Goal: Use online tool/utility: Utilize a website feature to perform a specific function

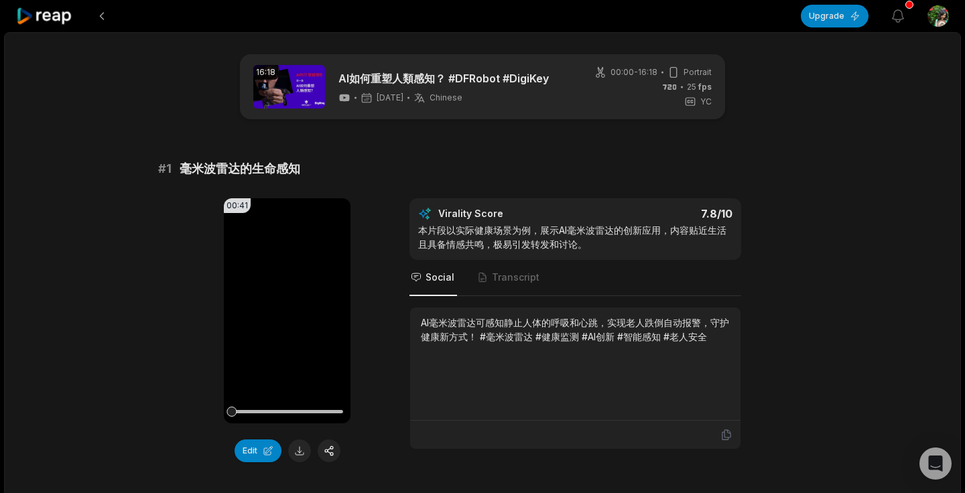
click at [52, 23] on icon at bounding box center [44, 16] width 57 height 18
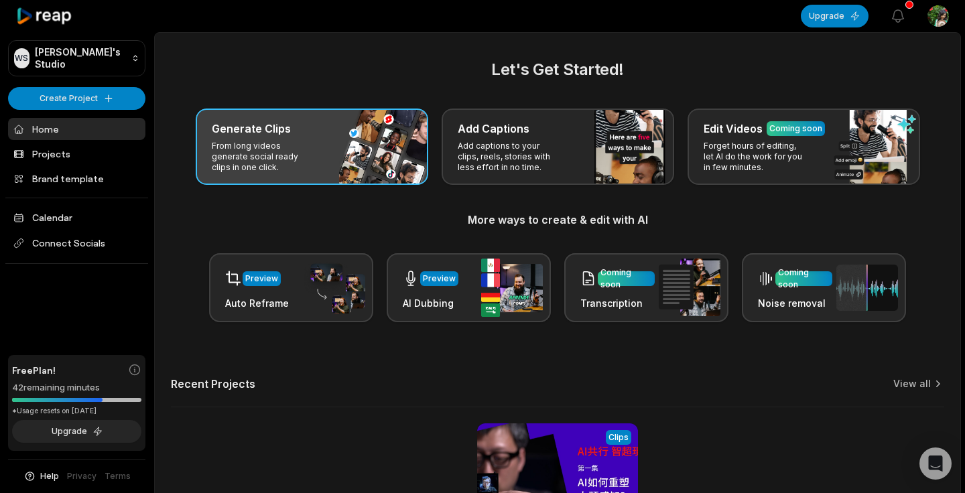
click at [249, 160] on p "From long videos generate social ready clips in one click." at bounding box center [264, 157] width 104 height 32
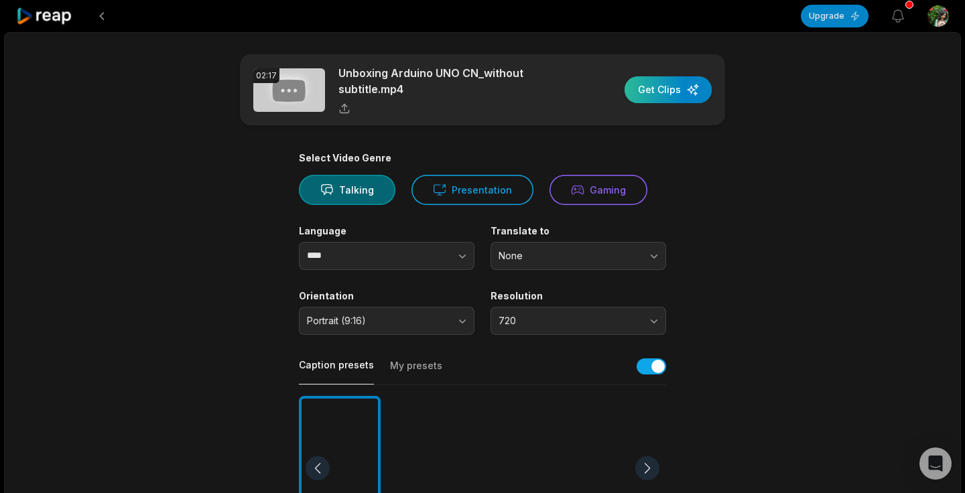
click at [670, 89] on div "button" at bounding box center [667, 89] width 87 height 27
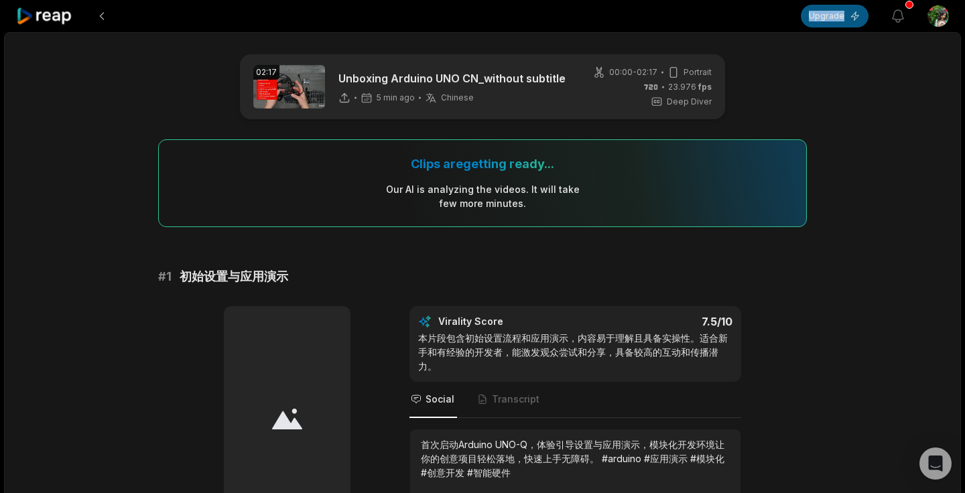
click at [837, 15] on button "Upgrade" at bounding box center [834, 16] width 68 height 23
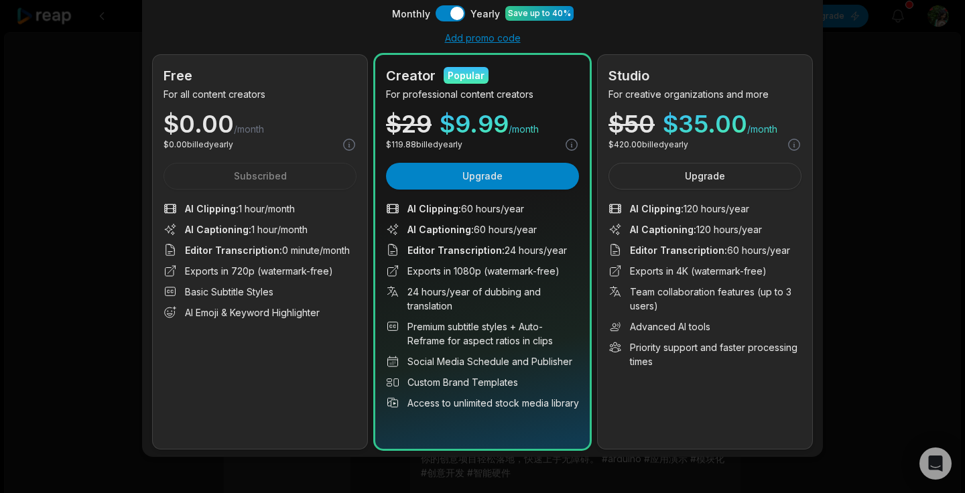
scroll to position [70, 0]
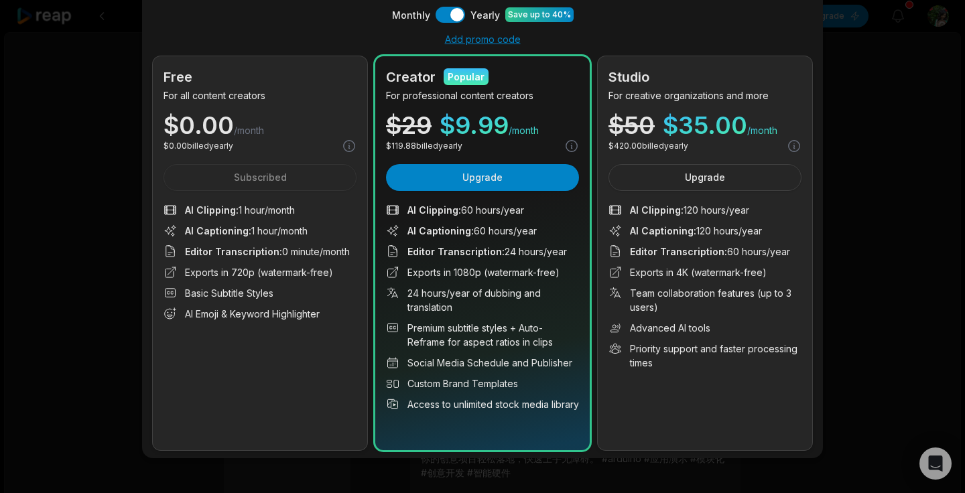
click at [134, 272] on div "Upgrade your plan Monthly Use setting Yearly Save up to 40% Add promo code Free…" at bounding box center [482, 212] width 965 height 565
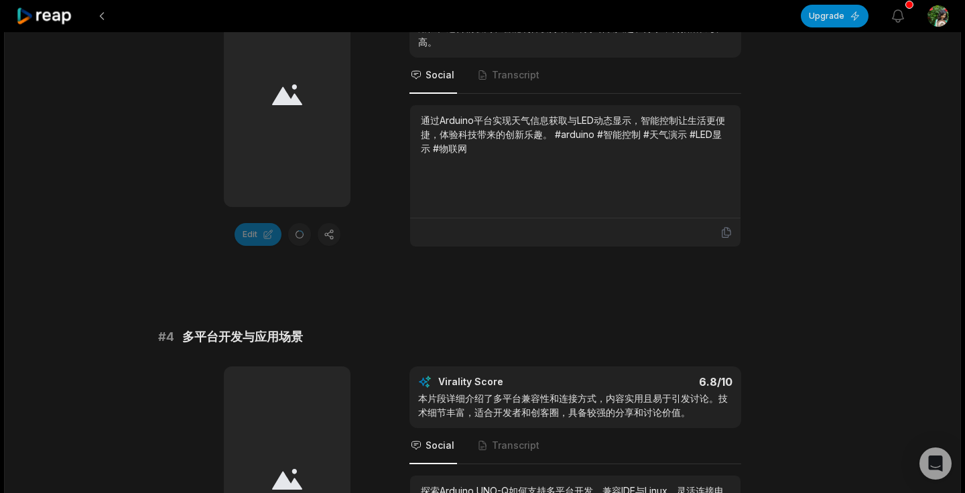
scroll to position [1119, 0]
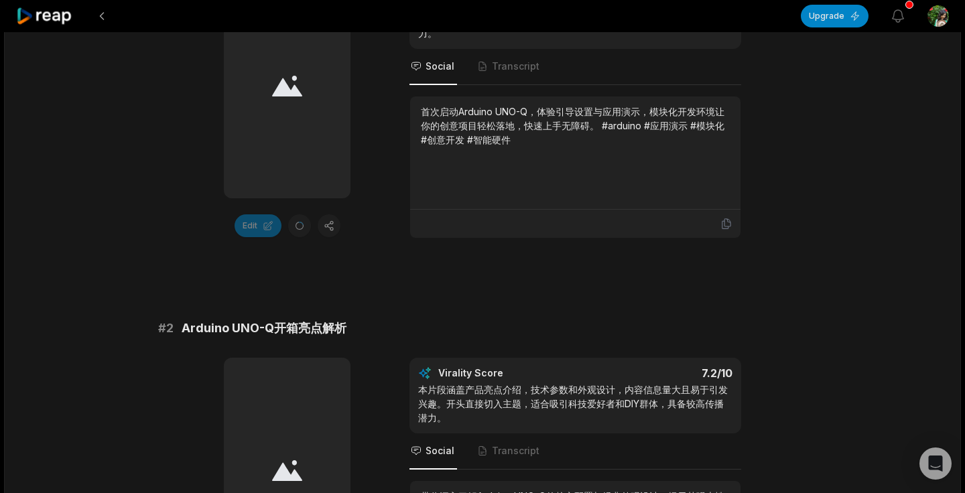
scroll to position [0, 0]
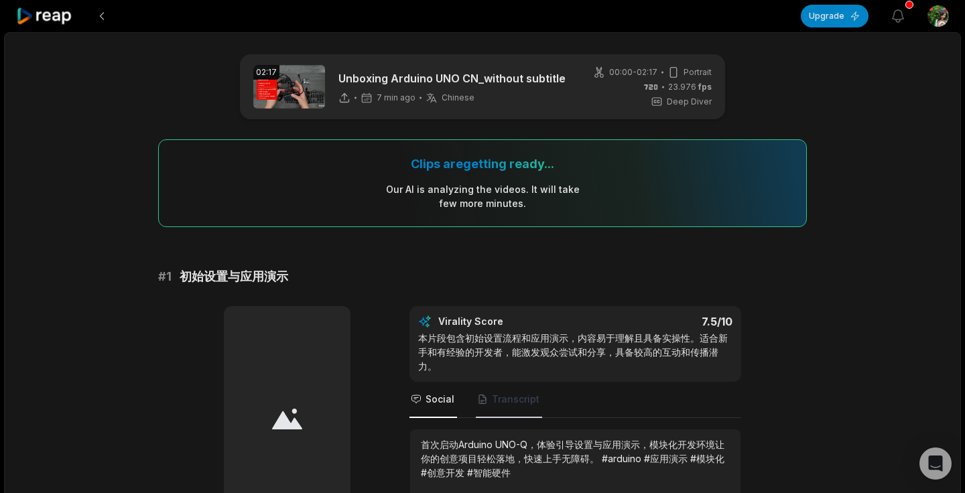
click at [508, 409] on span "Transcript" at bounding box center [509, 400] width 66 height 36
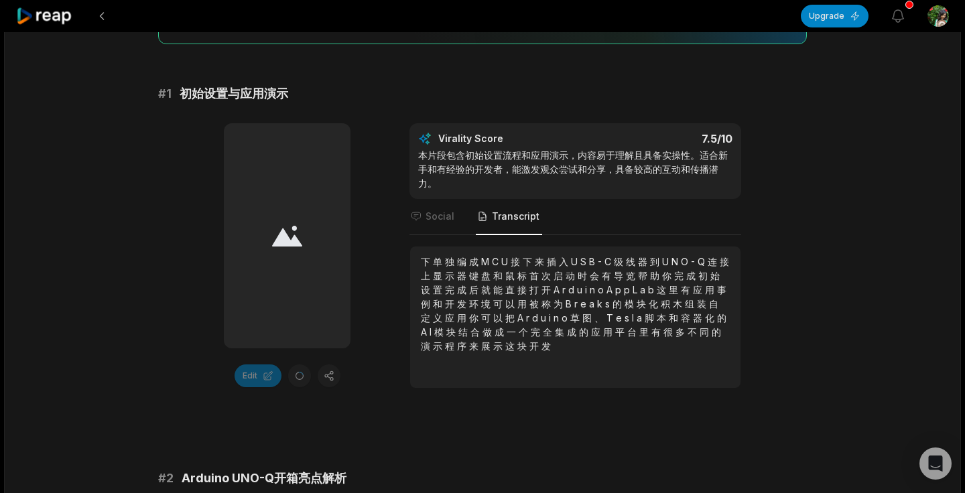
scroll to position [186, 0]
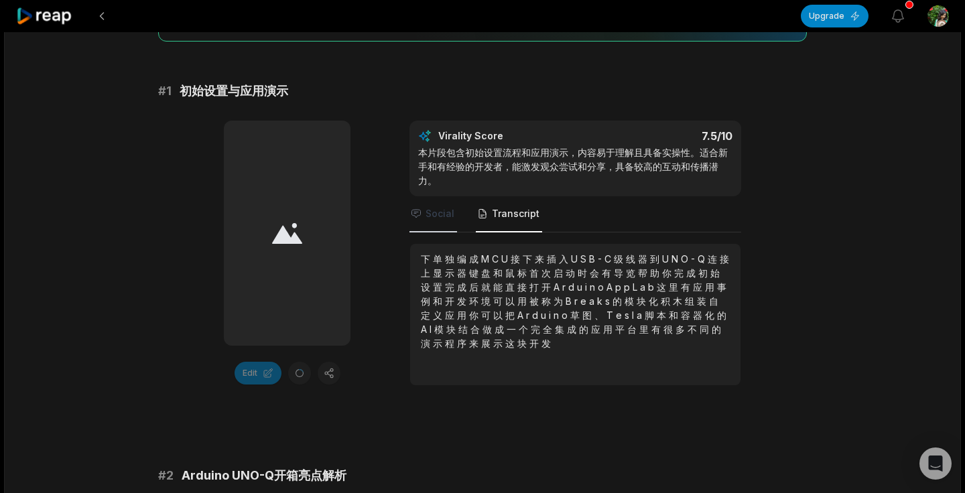
click at [441, 214] on span "Social" at bounding box center [439, 213] width 29 height 13
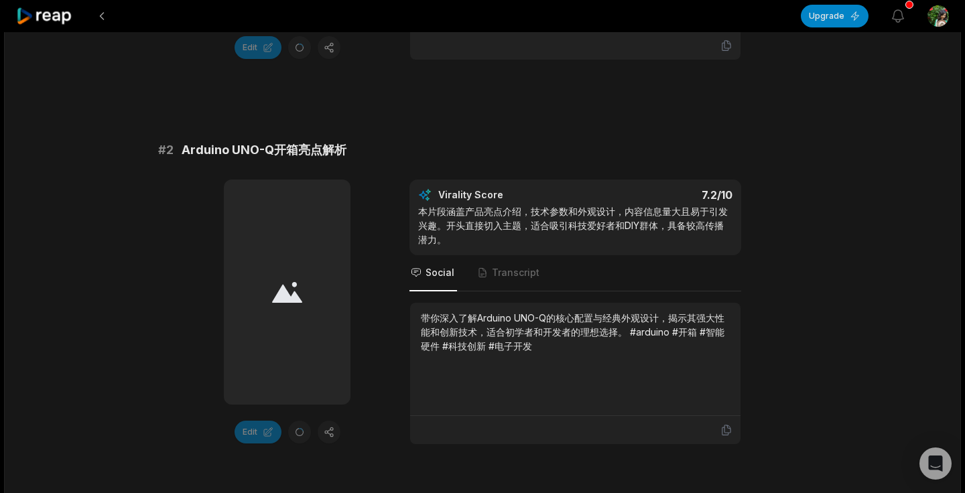
scroll to position [539, 0]
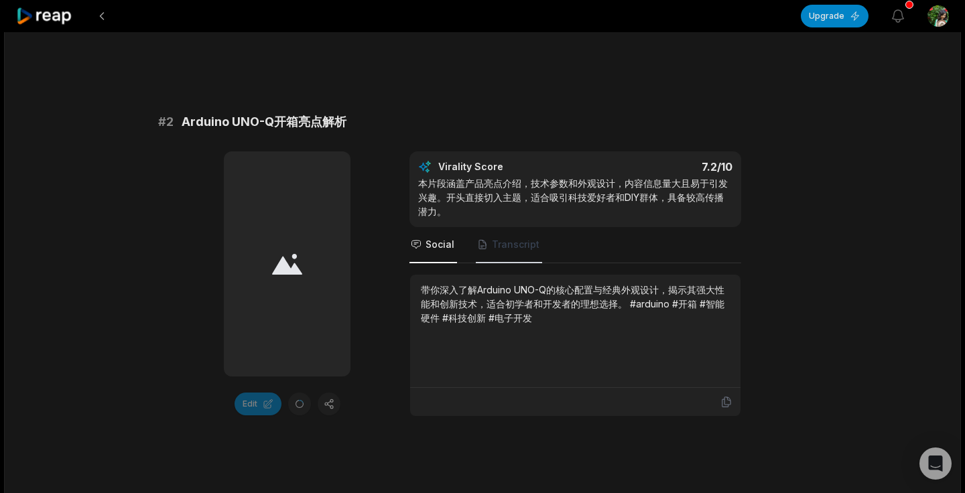
click at [500, 244] on span "Transcript" at bounding box center [516, 244] width 48 height 13
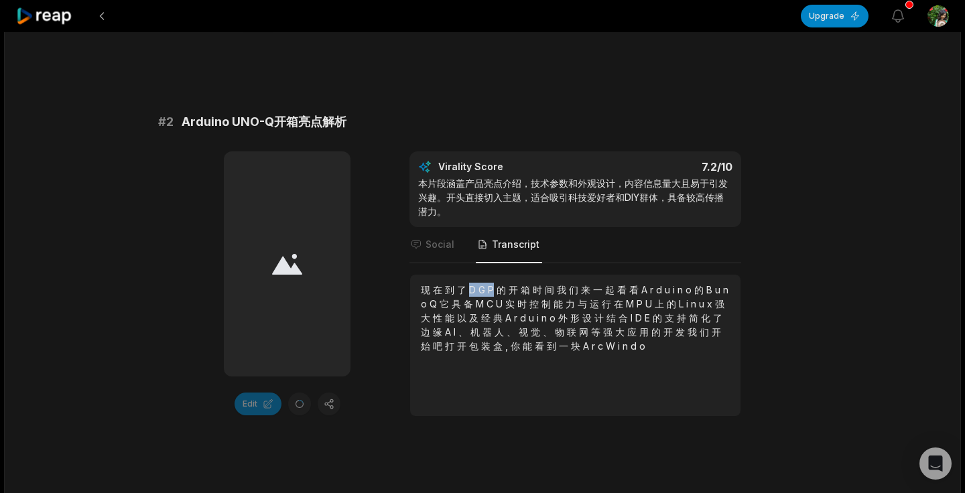
drag, startPoint x: 492, startPoint y: 291, endPoint x: 470, endPoint y: 289, distance: 22.8
click at [470, 289] on div "现 在 到 了 D G P 的 开 箱 时 间 我 们 来 一 起 看 看 A r d u i n o 的 B u n o Q 它 具 备 M C U 实 时…" at bounding box center [575, 318] width 309 height 70
click at [547, 279] on div "现 在 到 了 D G P 的 开 箱 时 间 我 们 来 一 起 看 看 A r d u i n o 的 B u n o Q 它 具 备 M C U 实 时…" at bounding box center [575, 345] width 330 height 141
click at [447, 252] on span "Social" at bounding box center [433, 245] width 48 height 36
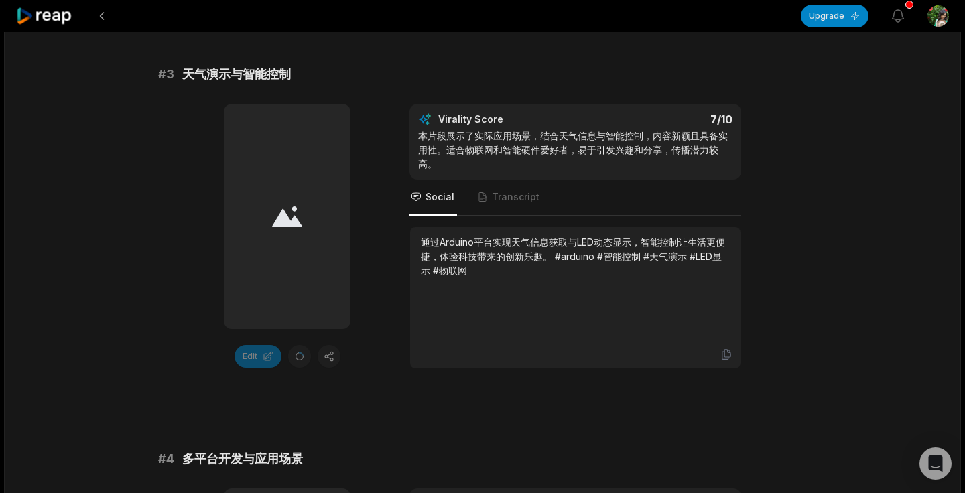
scroll to position [1042, 0]
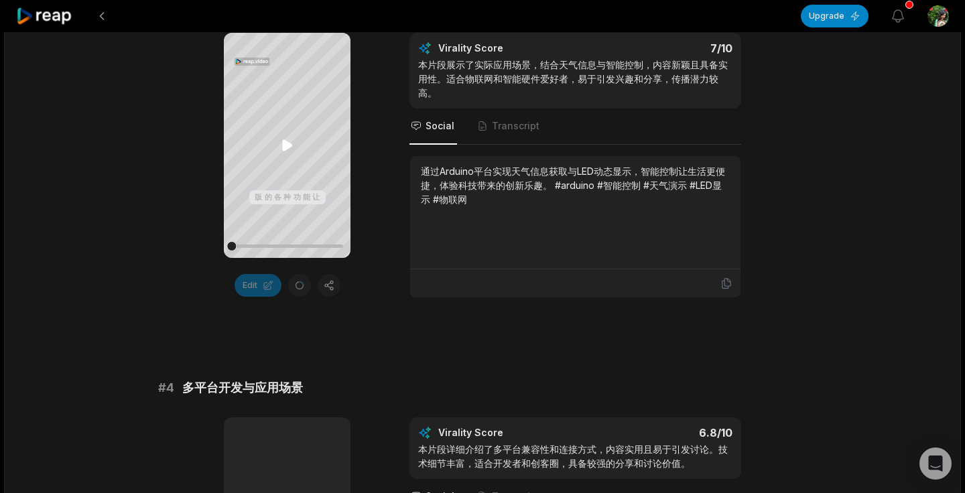
click at [287, 145] on icon at bounding box center [287, 145] width 10 height 11
click at [287, 144] on icon at bounding box center [287, 145] width 16 height 16
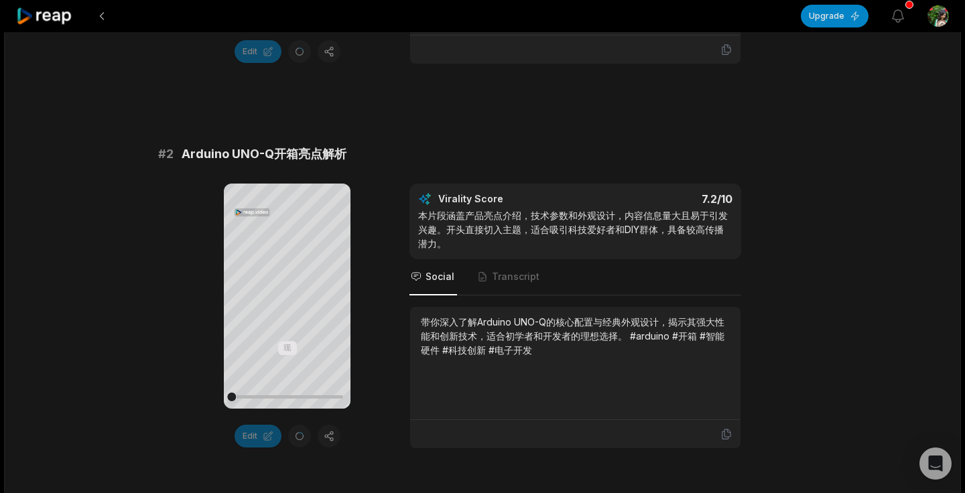
scroll to position [493, 0]
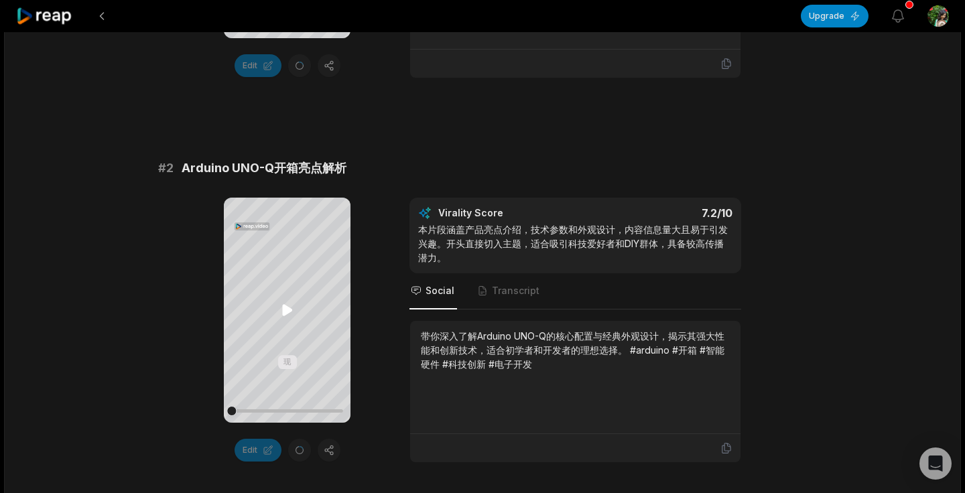
click at [283, 312] on icon at bounding box center [287, 310] width 10 height 11
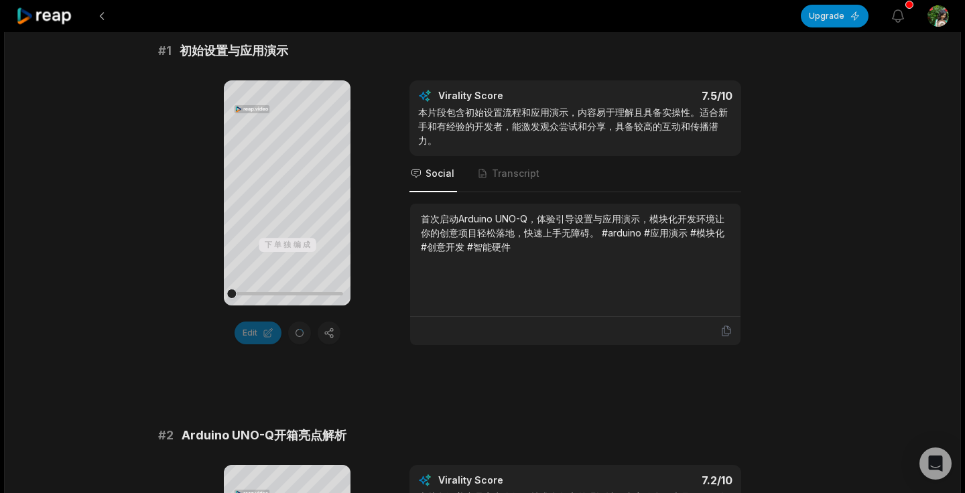
scroll to position [222, 0]
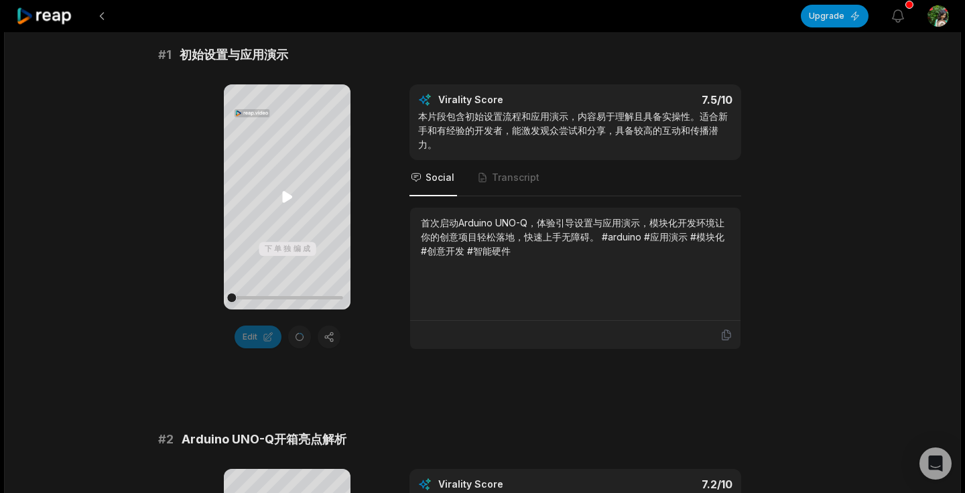
click at [288, 196] on icon at bounding box center [287, 197] width 10 height 11
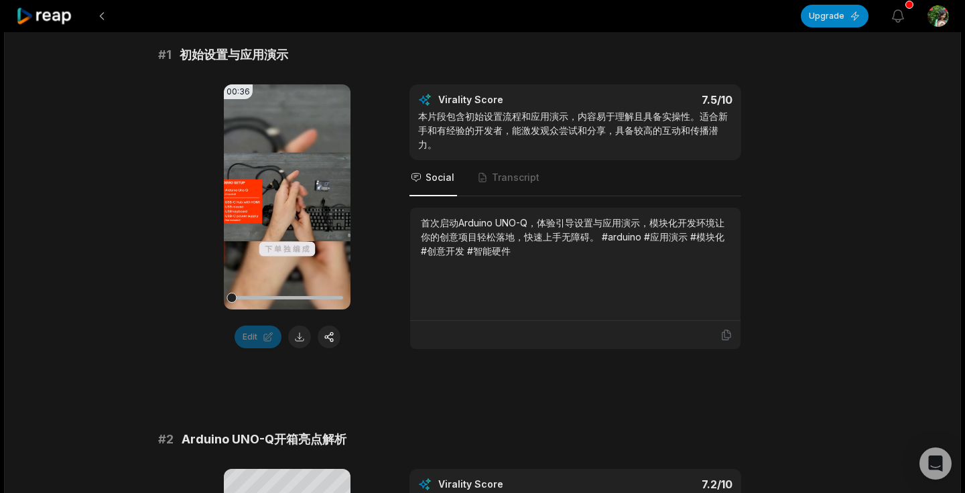
click at [288, 196] on icon at bounding box center [287, 197] width 10 height 11
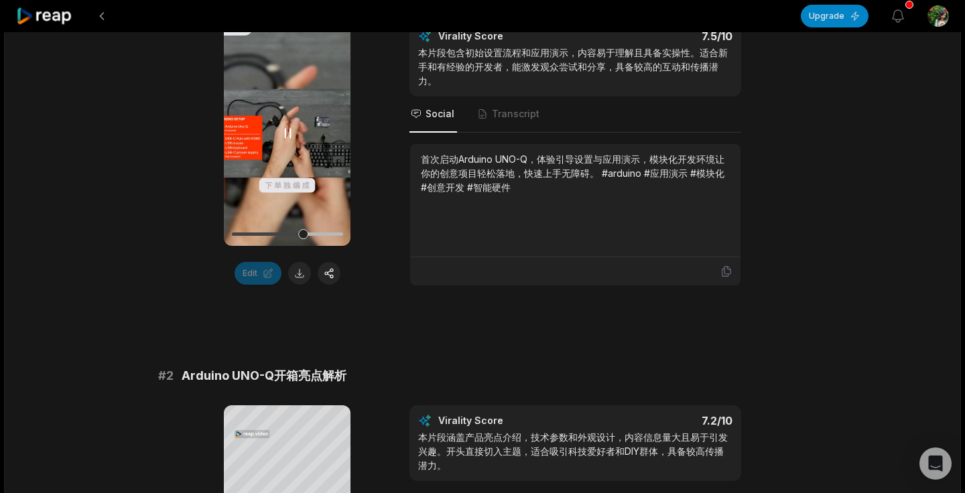
scroll to position [279, 0]
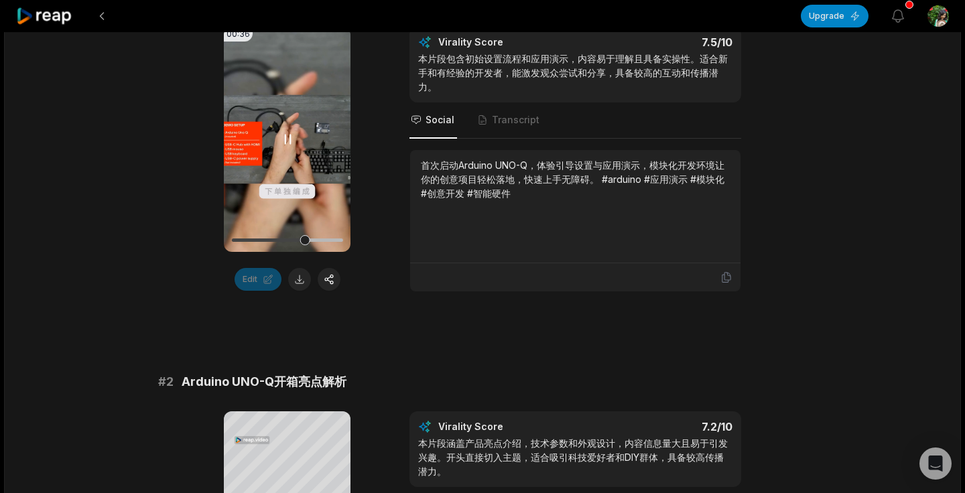
click at [286, 140] on icon at bounding box center [287, 139] width 16 height 16
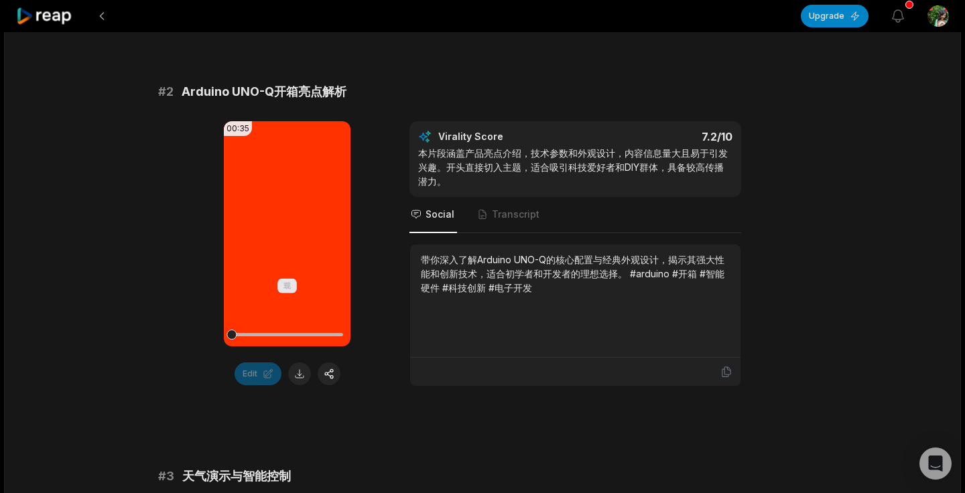
scroll to position [461, 0]
